Goal: Find specific page/section: Find specific page/section

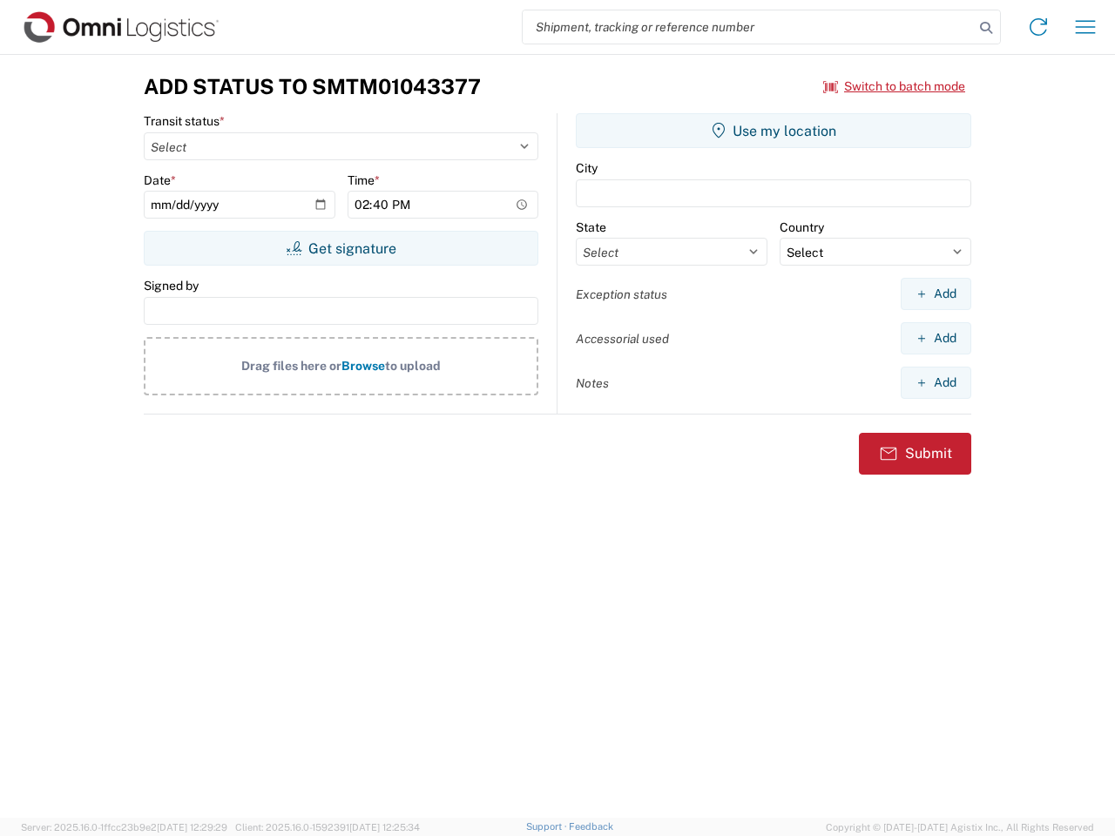
click at [748, 27] on input "search" at bounding box center [748, 26] width 451 height 33
click at [986, 28] on icon at bounding box center [986, 28] width 24 height 24
click at [1038, 27] on icon at bounding box center [1038, 27] width 28 height 28
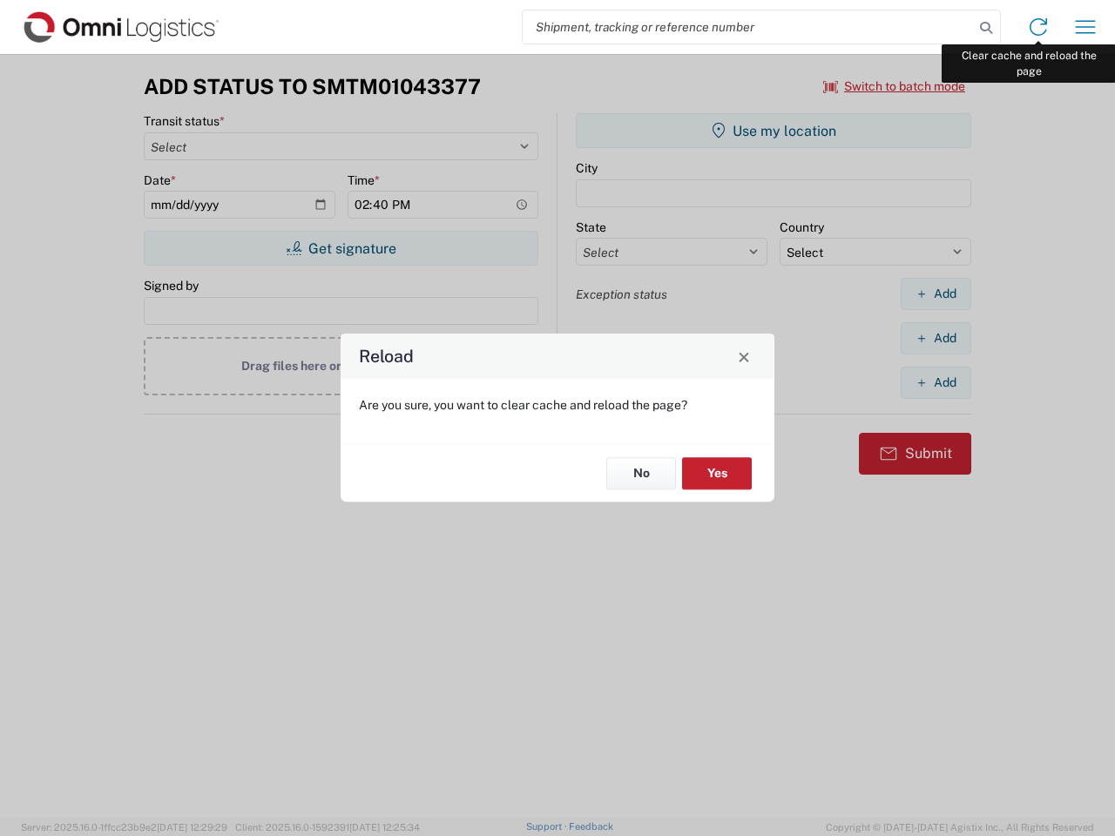
click at [1085, 27] on div "Reload Are you sure, you want to clear cache and reload the page? No Yes" at bounding box center [557, 418] width 1115 height 836
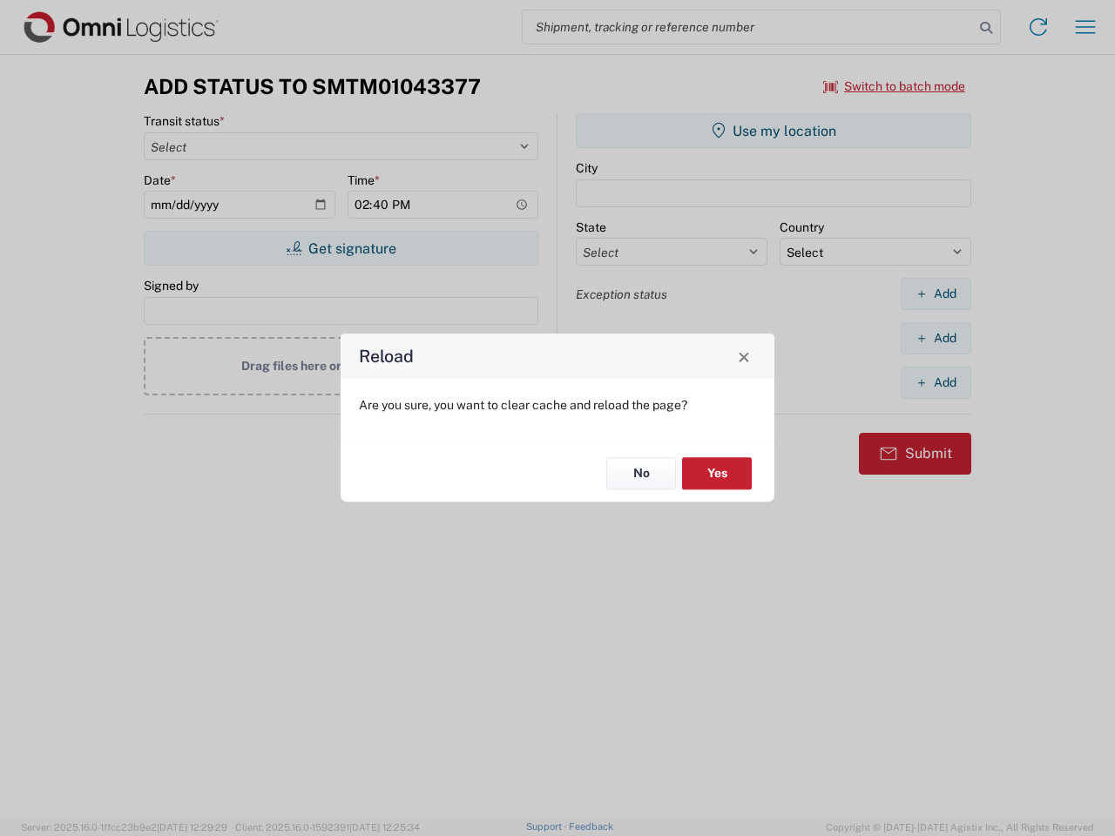
click at [895, 86] on div "Reload Are you sure, you want to clear cache and reload the page? No Yes" at bounding box center [557, 418] width 1115 height 836
click at [341, 248] on div "Reload Are you sure, you want to clear cache and reload the page? No Yes" at bounding box center [557, 418] width 1115 height 836
click at [773, 131] on div "Reload Are you sure, you want to clear cache and reload the page? No Yes" at bounding box center [557, 418] width 1115 height 836
click at [935, 294] on div "Reload Are you sure, you want to clear cache and reload the page? No Yes" at bounding box center [557, 418] width 1115 height 836
click at [935, 338] on div "Reload Are you sure, you want to clear cache and reload the page? No Yes" at bounding box center [557, 418] width 1115 height 836
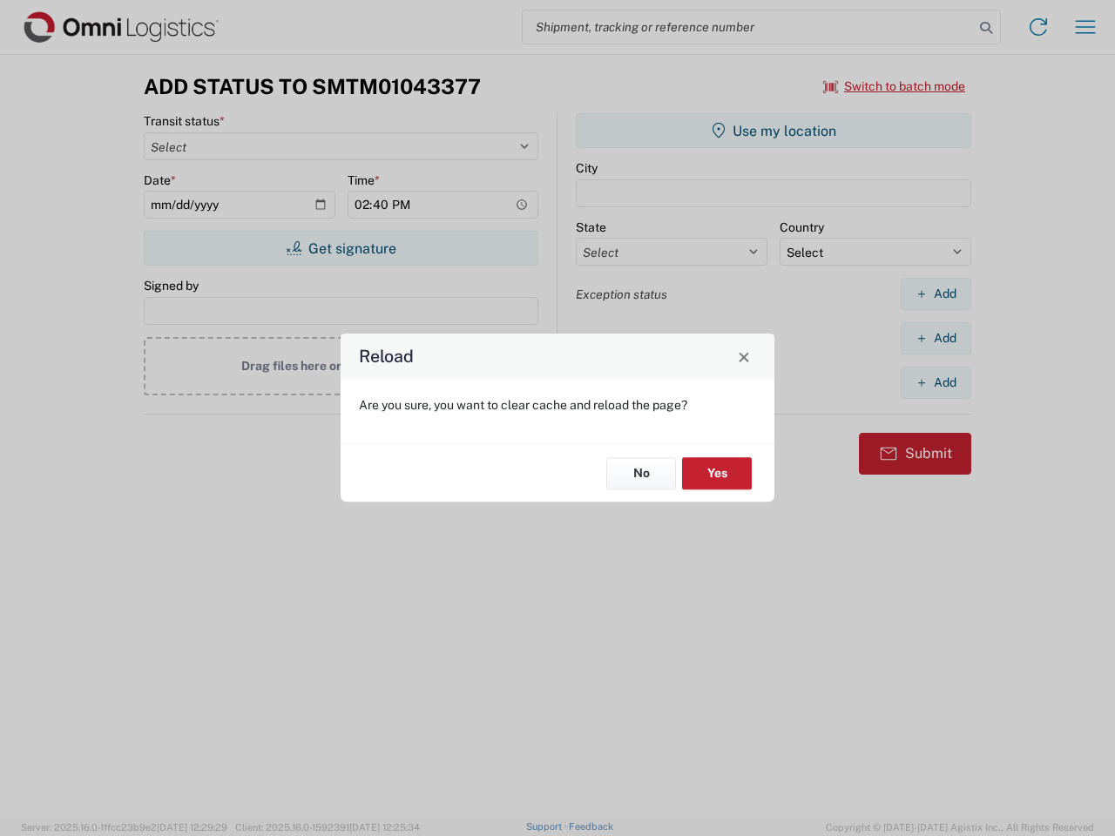
click at [935, 382] on div "Reload Are you sure, you want to clear cache and reload the page? No Yes" at bounding box center [557, 418] width 1115 height 836
